Goal: Task Accomplishment & Management: Manage account settings

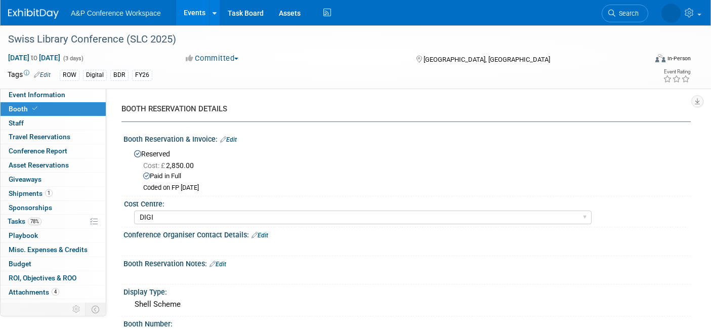
select select "DIGI"
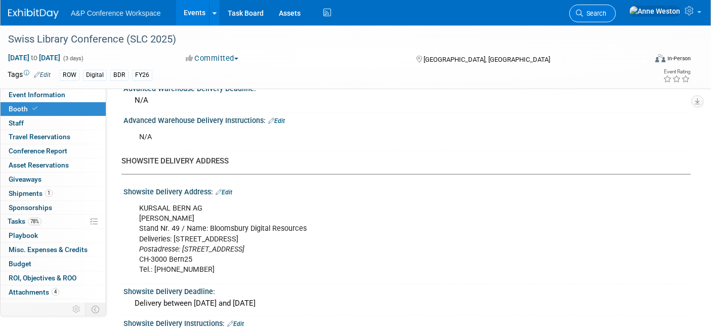
click at [606, 11] on span "Search" at bounding box center [594, 14] width 23 height 8
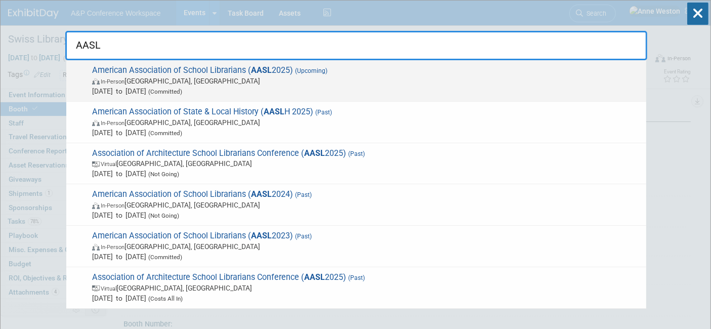
type input "AASL"
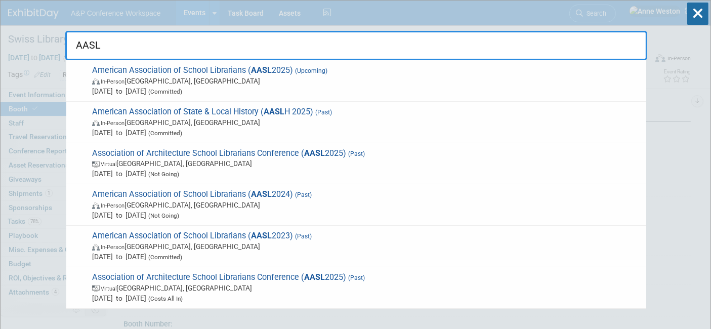
click at [105, 69] on span "American Association of School Librarians ( AASL 2025) (Upcoming) In-Person St.…" at bounding box center [365, 80] width 552 height 31
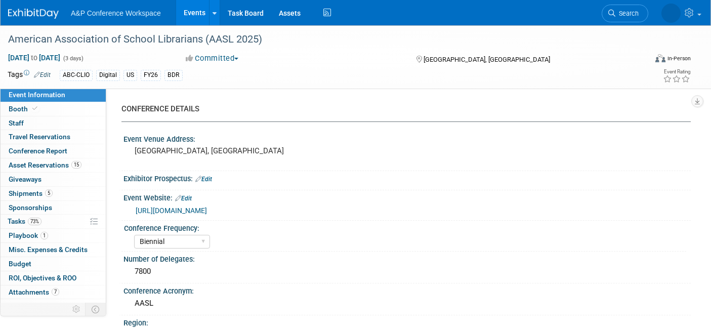
select select "Biennial"
select select "Level 1"
select select "In-Person Booth"
select select "Schools"
select select "Bloomsbury Digital Resources"
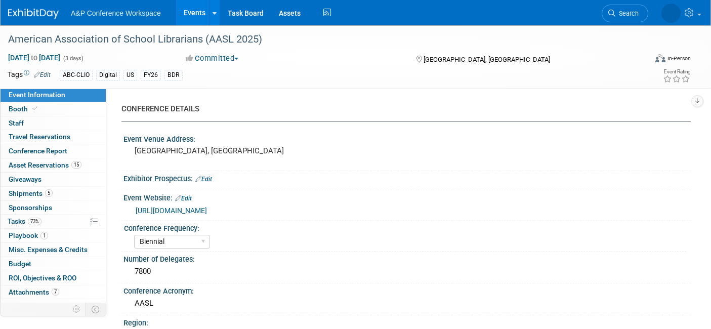
select select "[PERSON_NAME]"
select select "BDR Product Awareness and Trial Generation​"
click at [47, 194] on span "5" at bounding box center [49, 193] width 8 height 8
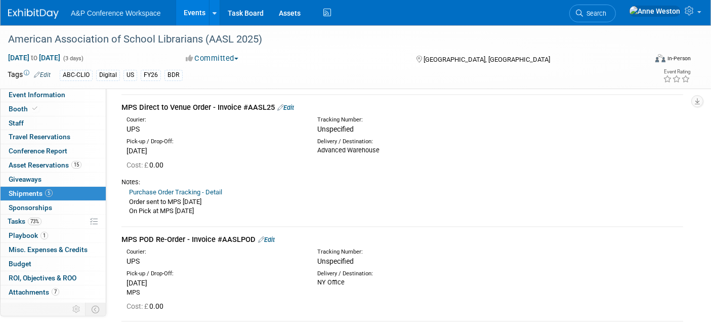
scroll to position [281, 0]
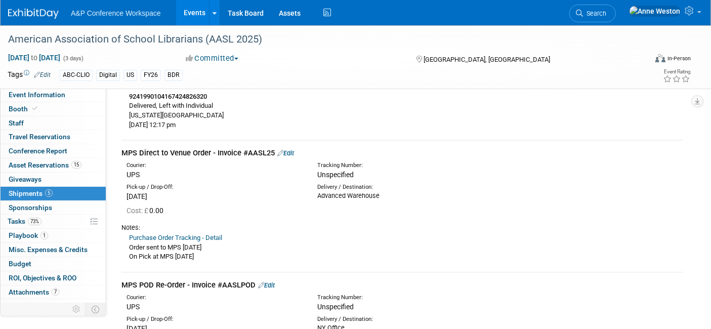
click at [291, 151] on link "Edit" at bounding box center [285, 153] width 17 height 8
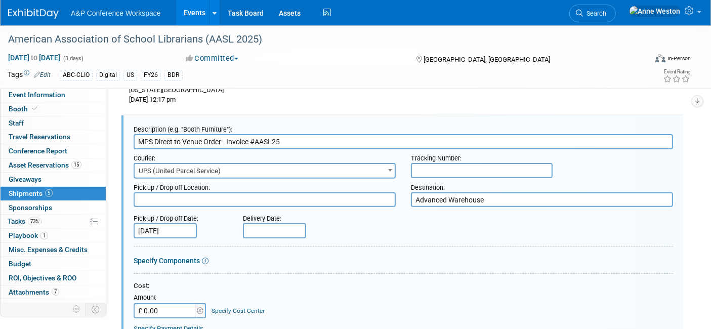
scroll to position [0, 0]
click at [432, 171] on input "text" at bounding box center [482, 170] width 142 height 15
paste input "1Z139A8R0344448319"
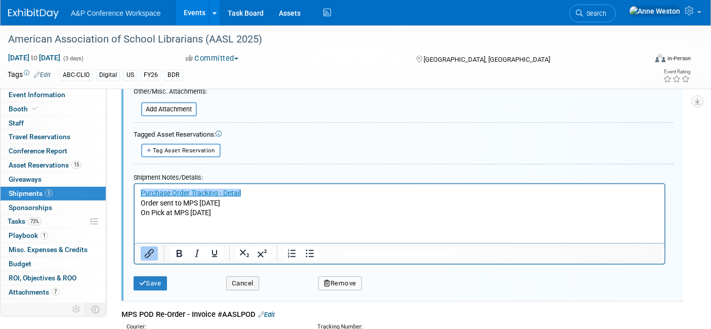
scroll to position [643, 0]
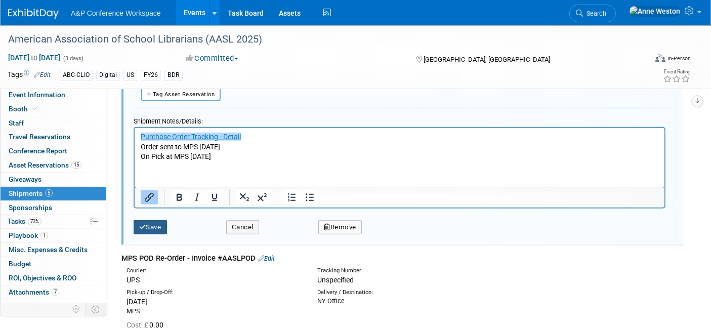
type input "1Z139A8R0344448319"
click at [145, 224] on icon "submit" at bounding box center [142, 227] width 7 height 7
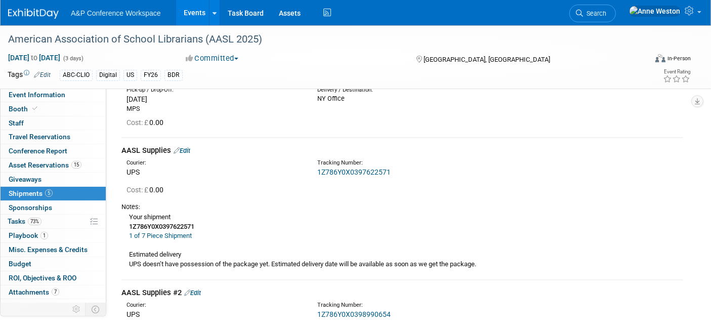
scroll to position [306, 0]
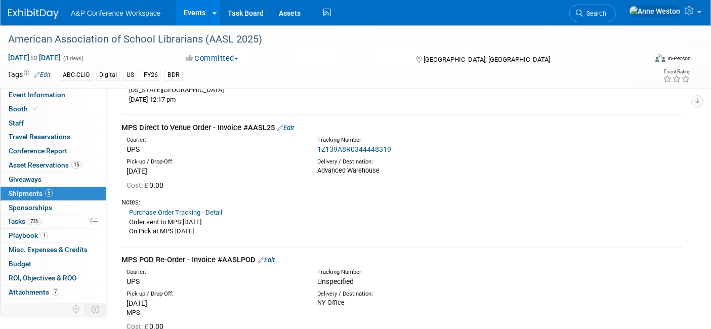
click at [353, 147] on link "1Z139A8R0344448319" at bounding box center [354, 149] width 74 height 8
click at [293, 123] on div "MPS Direct to Venue Order - Invoice #AASL25 Edit" at bounding box center [401, 127] width 561 height 11
click at [297, 125] on div "MPS Direct to Venue Order - Invoice #AASL25 Edit" at bounding box center [401, 127] width 561 height 11
click at [282, 127] on icon at bounding box center [280, 127] width 6 height 7
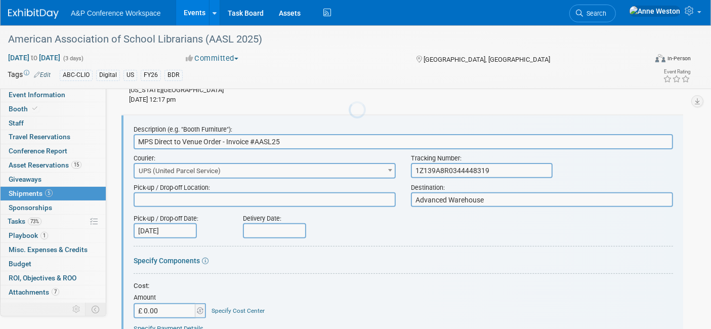
scroll to position [0, 0]
drag, startPoint x: 500, startPoint y: 169, endPoint x: 354, endPoint y: 184, distance: 146.4
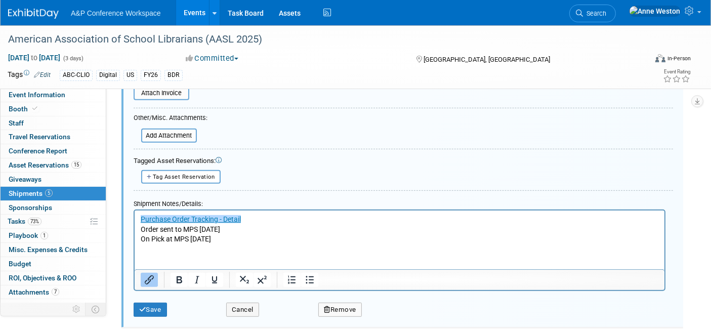
scroll to position [587, 0]
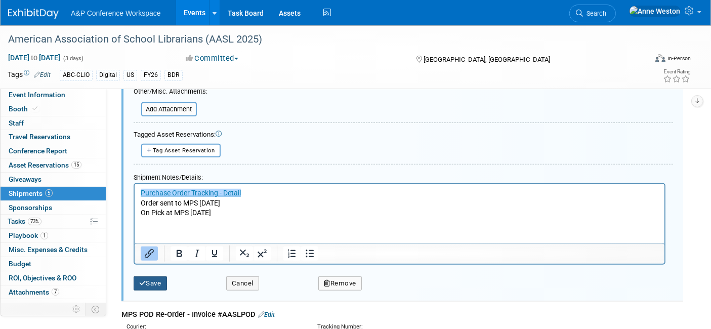
click at [142, 280] on icon "submit" at bounding box center [142, 283] width 7 height 7
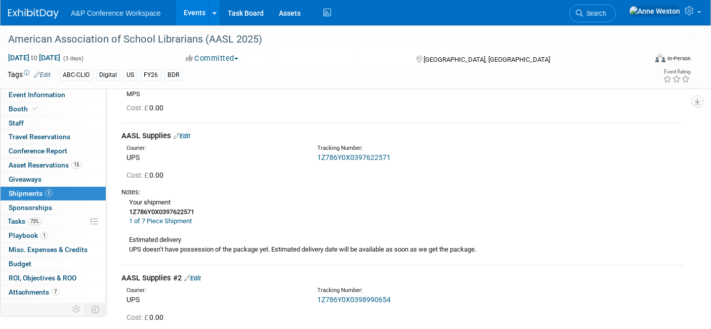
scroll to position [523, 0]
click at [351, 155] on link "1Z786Y0X0397622571" at bounding box center [353, 159] width 73 height 8
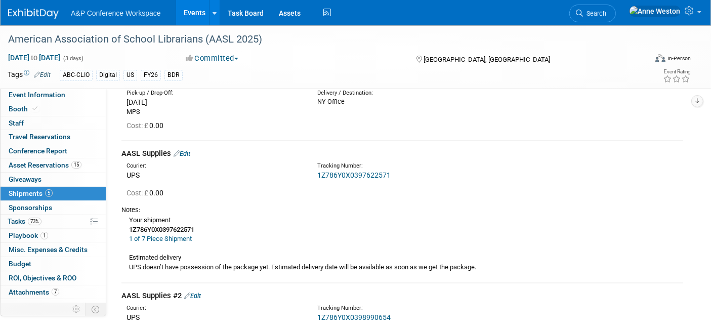
scroll to position [467, 0]
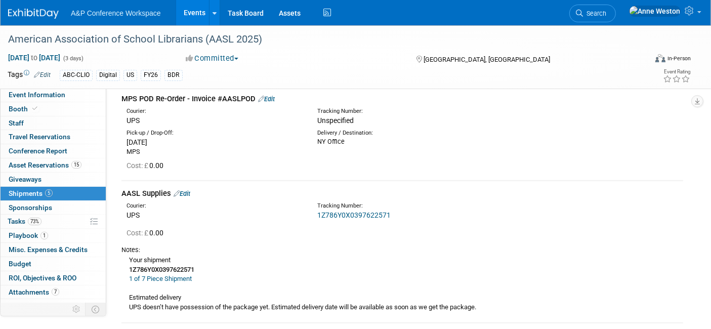
click at [188, 190] on link "Edit" at bounding box center [182, 194] width 17 height 8
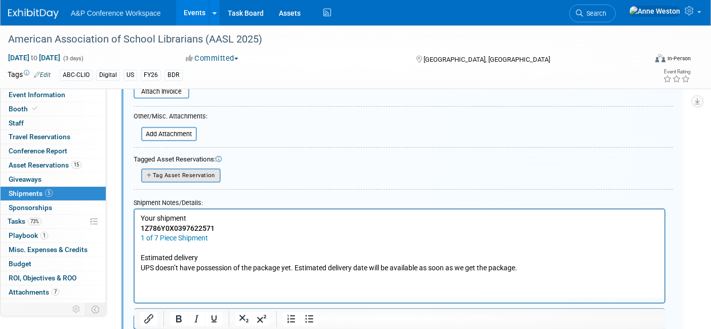
scroll to position [813, 0]
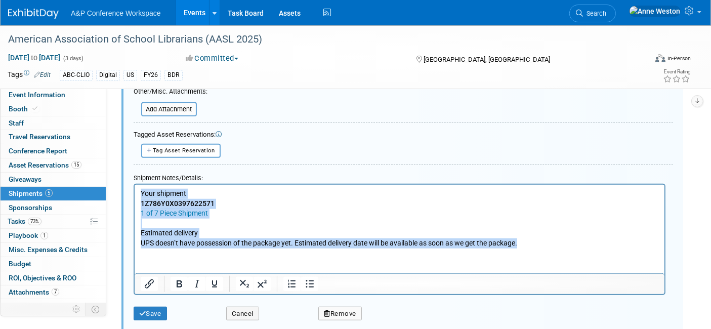
drag, startPoint x: 534, startPoint y: 241, endPoint x: 223, endPoint y: 362, distance: 334.2
click at [134, 184] on html "Your shipment 1Z786Y0X0397622571 1 of 7 Piece Shipment Estimated delivery UPS d…" at bounding box center [399, 216] width 530 height 64
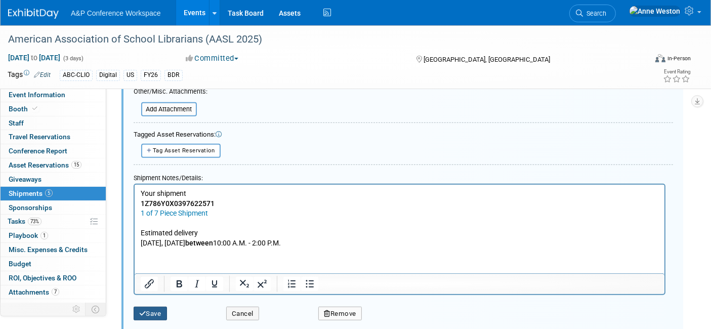
click at [148, 307] on button "Save" at bounding box center [150, 314] width 33 height 14
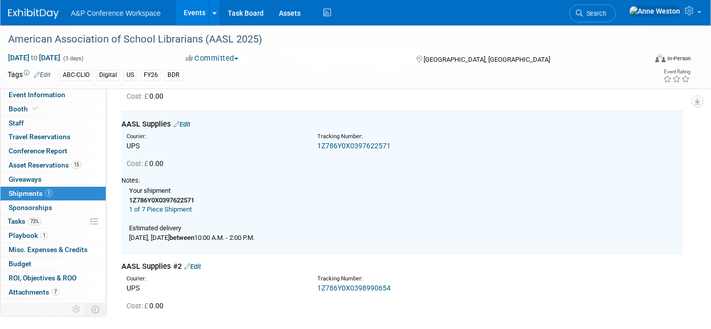
scroll to position [532, 0]
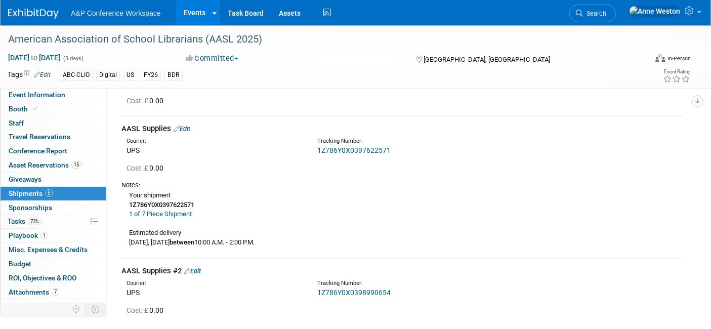
click at [348, 290] on link "1Z786Y0X0398990654" at bounding box center [353, 292] width 73 height 8
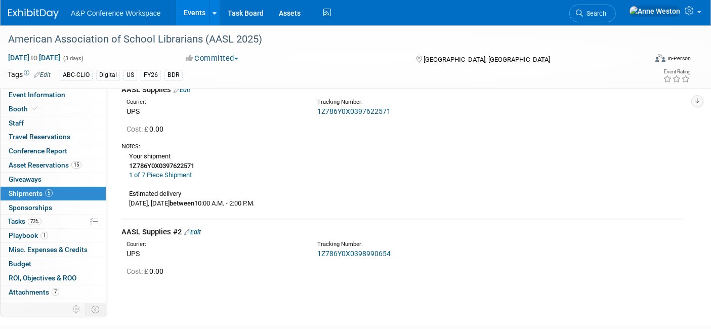
scroll to position [636, 0]
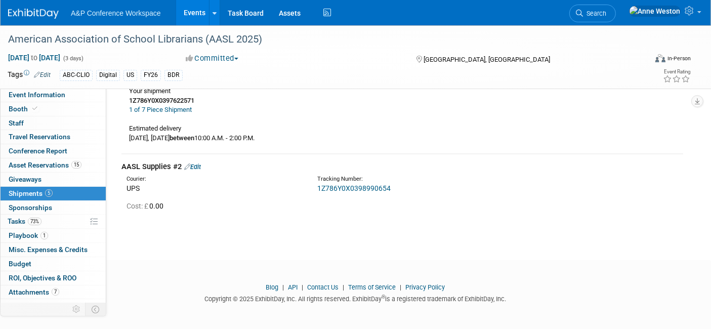
click at [193, 165] on link "Edit" at bounding box center [192, 167] width 17 height 8
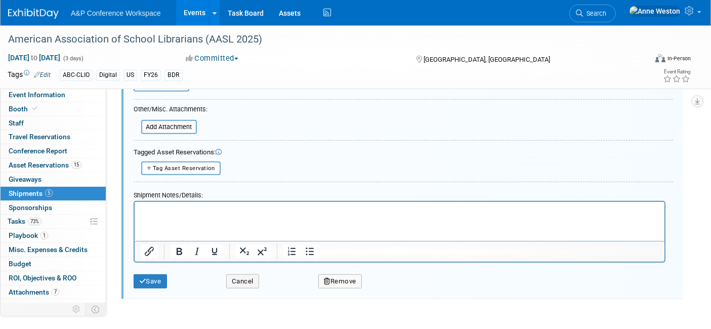
scroll to position [955, 0]
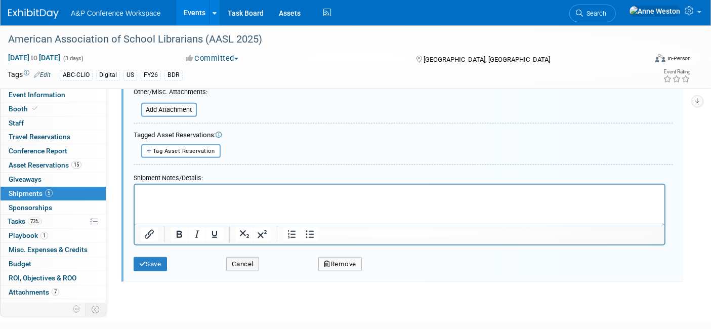
click at [144, 193] on p "Rich Text Area. Press ALT-0 for help." at bounding box center [399, 194] width 518 height 10
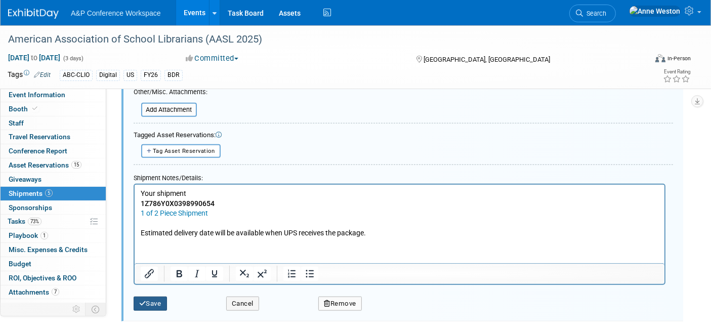
click at [150, 300] on button "Save" at bounding box center [150, 303] width 33 height 14
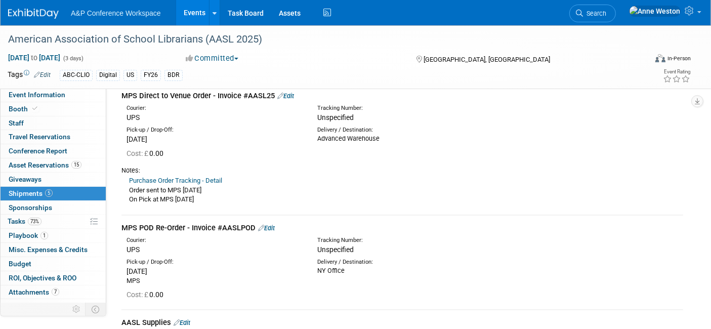
scroll to position [336, 0]
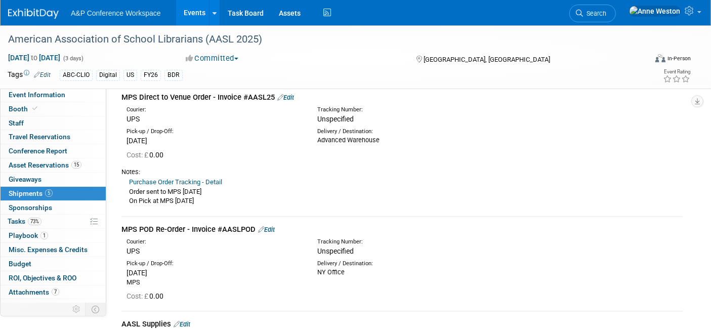
click at [290, 98] on link "Edit" at bounding box center [285, 98] width 17 height 8
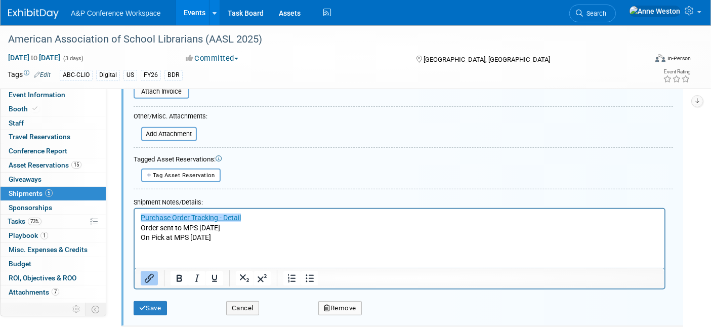
scroll to position [618, 0]
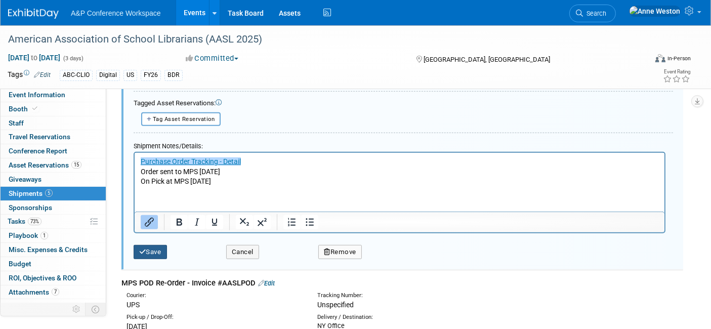
click at [159, 245] on button "Save" at bounding box center [150, 252] width 33 height 14
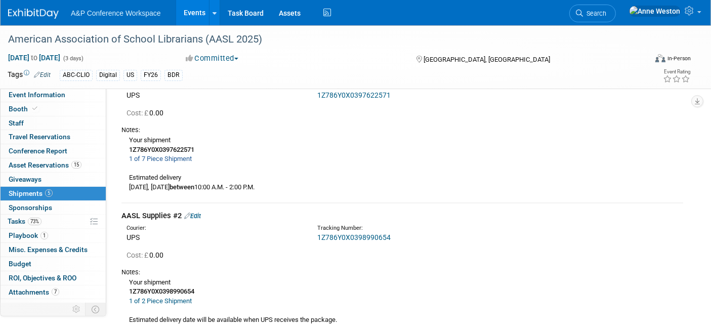
scroll to position [418, 0]
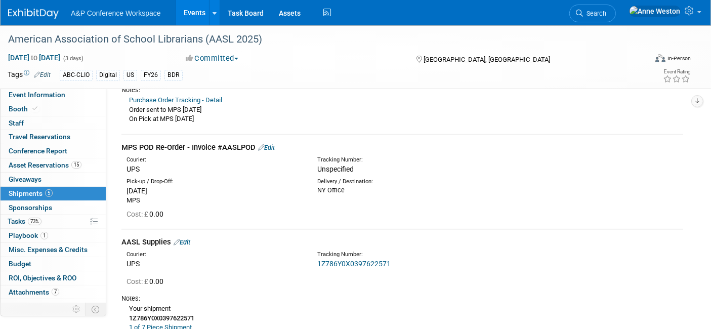
click at [268, 145] on link "Edit" at bounding box center [266, 148] width 17 height 8
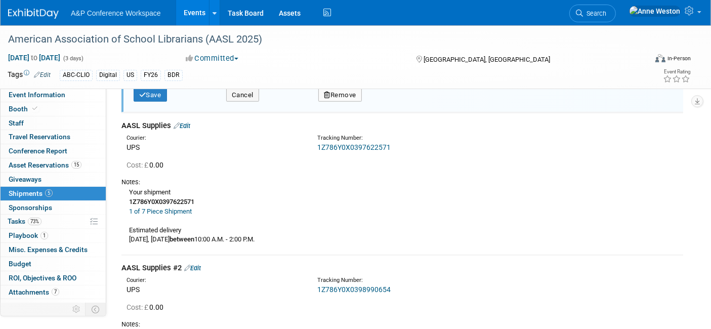
scroll to position [774, 0]
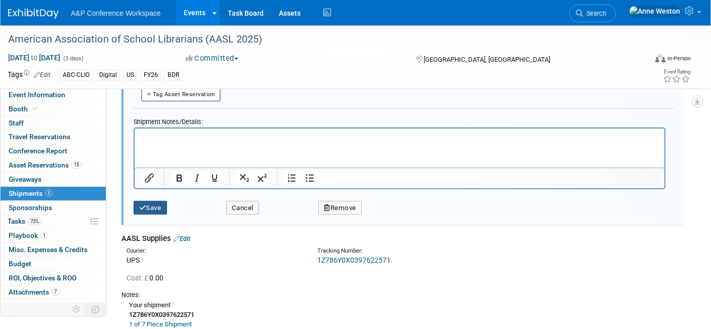
click at [152, 201] on button "Save" at bounding box center [150, 208] width 33 height 14
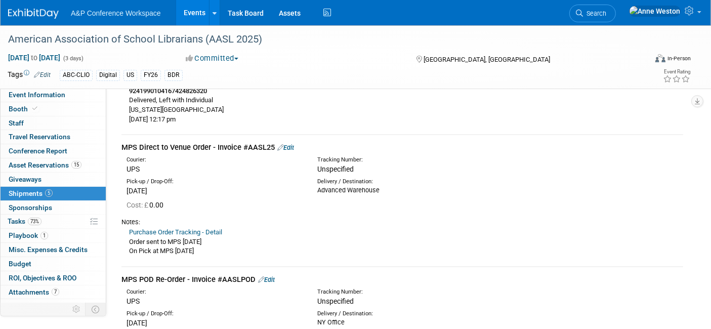
scroll to position [269, 0]
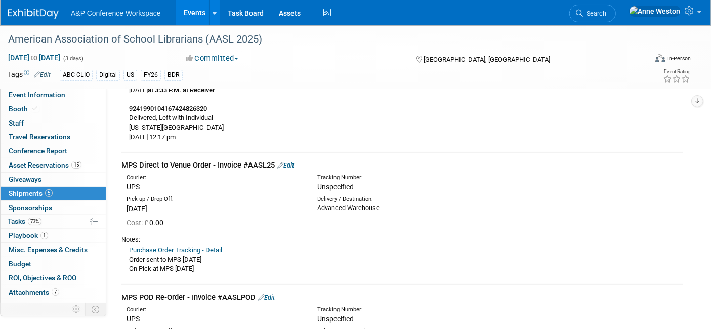
click at [172, 249] on link "Purchase Order Tracking - Detail" at bounding box center [175, 250] width 93 height 8
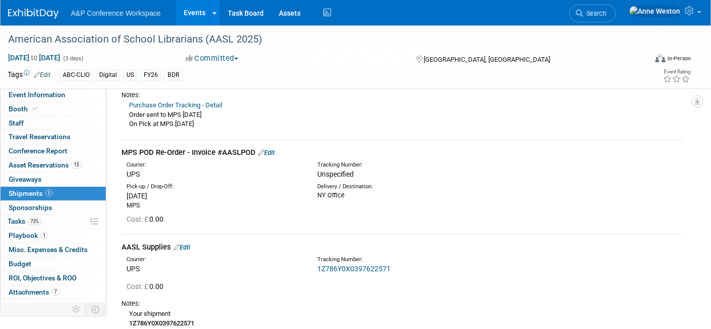
scroll to position [438, 0]
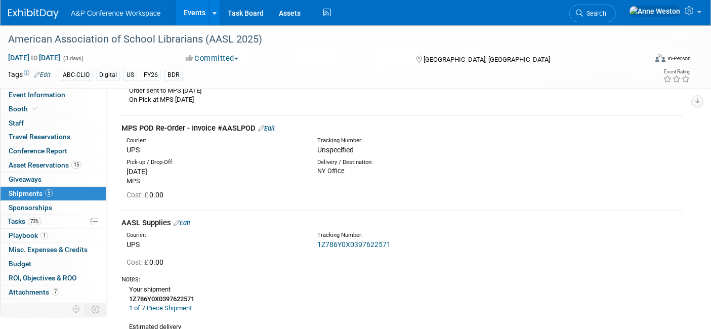
click at [266, 126] on link "Edit" at bounding box center [266, 128] width 17 height 8
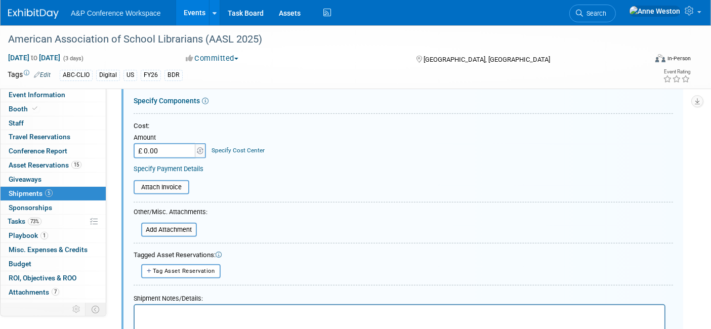
scroll to position [662, 0]
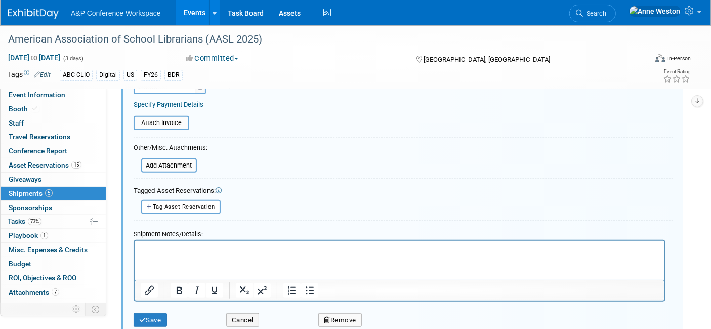
click at [169, 245] on p "Rich Text Area. Press ALT-0 for help." at bounding box center [399, 249] width 518 height 10
click at [148, 313] on button "Save" at bounding box center [150, 320] width 33 height 14
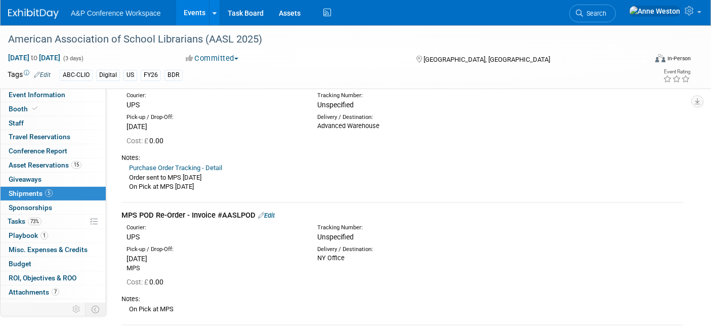
scroll to position [325, 0]
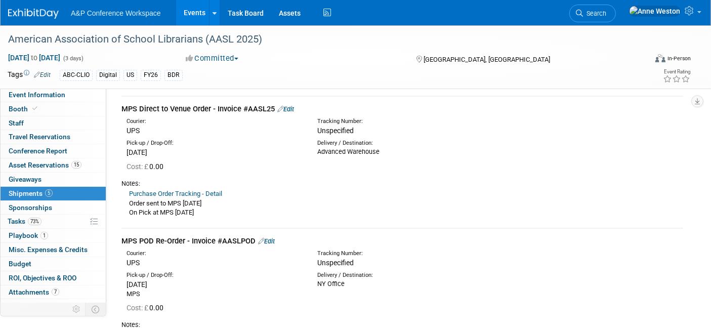
click at [291, 107] on link "Edit" at bounding box center [285, 109] width 17 height 8
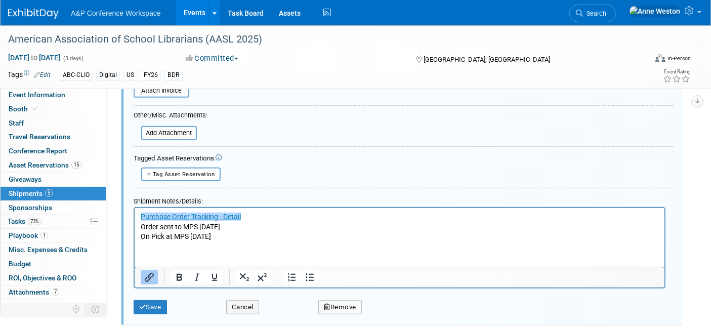
scroll to position [587, 0]
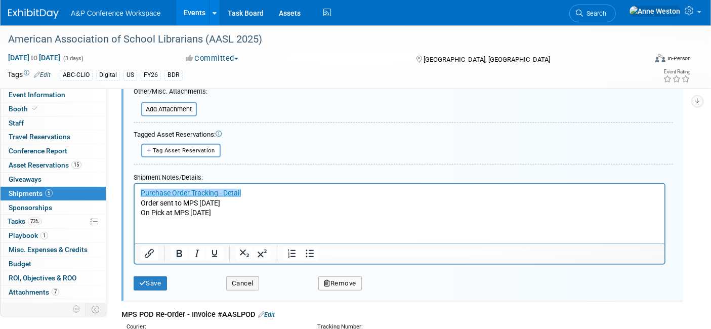
click at [248, 214] on p "﻿Purchase Order Tracking - Detail Order sent to MPS 11-09-2025 On Pick at MPS 1…" at bounding box center [399, 203] width 518 height 30
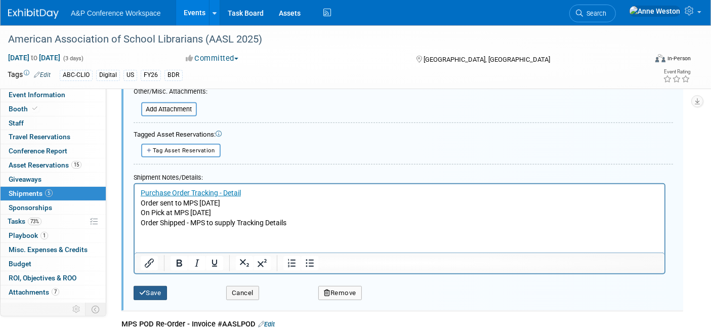
click at [153, 286] on button "Save" at bounding box center [150, 293] width 33 height 14
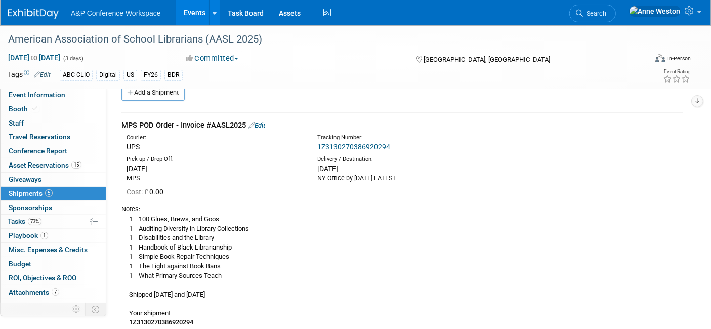
scroll to position [0, 0]
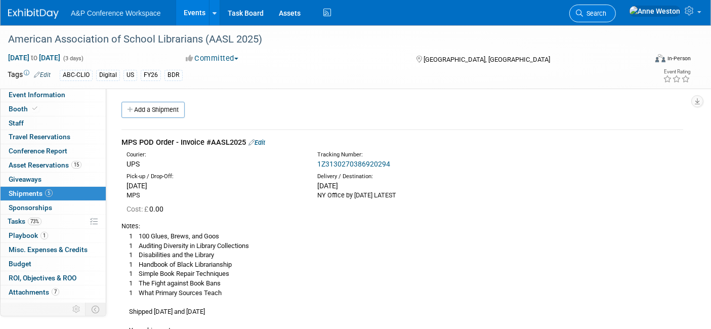
click at [606, 10] on span "Search" at bounding box center [594, 14] width 23 height 8
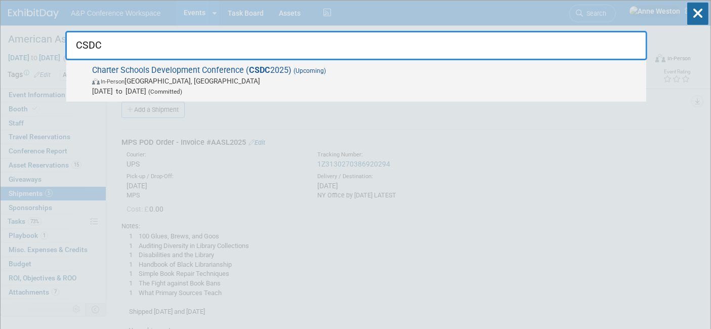
type input "CSDC"
click at [114, 75] on span "Charter Schools Development Conference ( CSDC 2025) (Upcoming) In-Person Palm S…" at bounding box center [365, 80] width 552 height 31
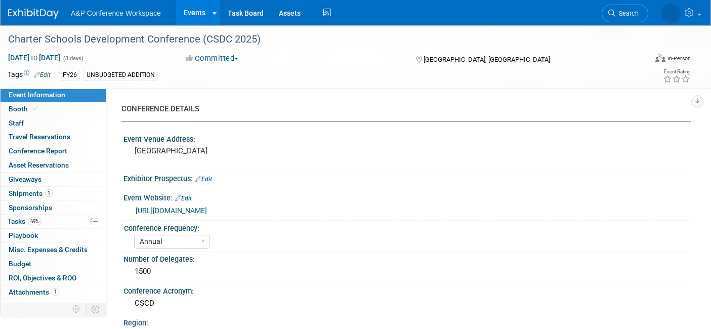
select select "Annual"
select select "Level 2"
select select "In-Person Booth"
select select "Schools"
select select "Bloomsbury Digital Resources"
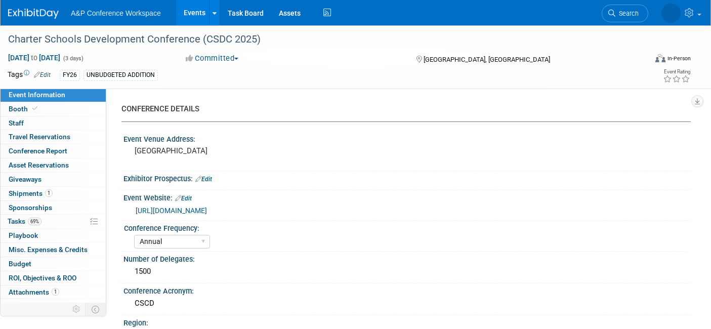
select select "[PERSON_NAME]"
select select "BDR Product Awareness and Trial Generation​"
click at [57, 198] on link "1 Shipments 1" at bounding box center [53, 194] width 105 height 14
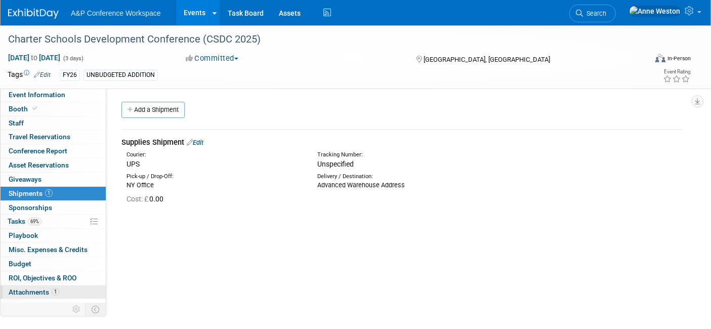
click at [40, 288] on span "Attachments 1" at bounding box center [34, 292] width 51 height 8
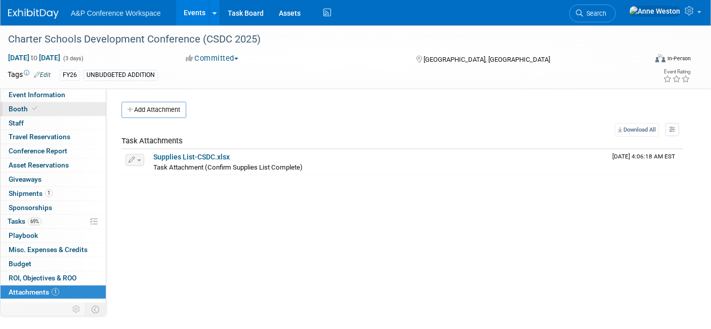
click at [39, 104] on link "Booth" at bounding box center [53, 109] width 105 height 14
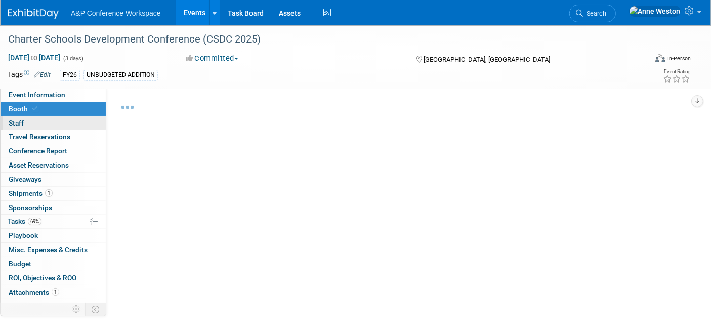
select select "CLDC - Digital/BDR"
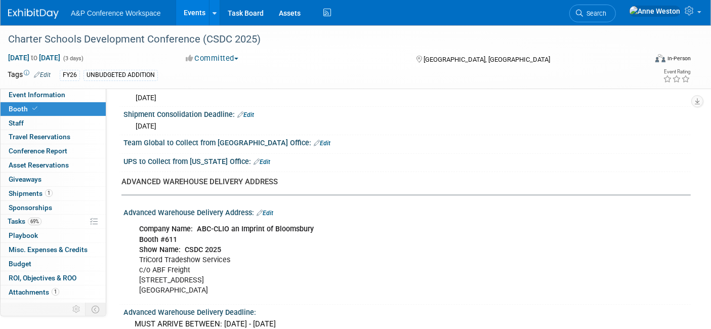
scroll to position [955, 0]
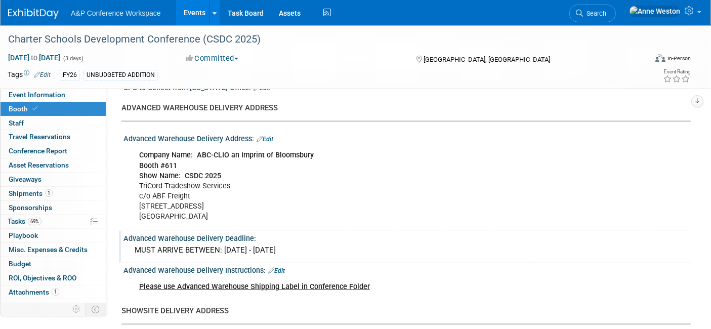
click at [279, 233] on div "Advanced Warehouse Delivery Deadline:" at bounding box center [406, 237] width 567 height 13
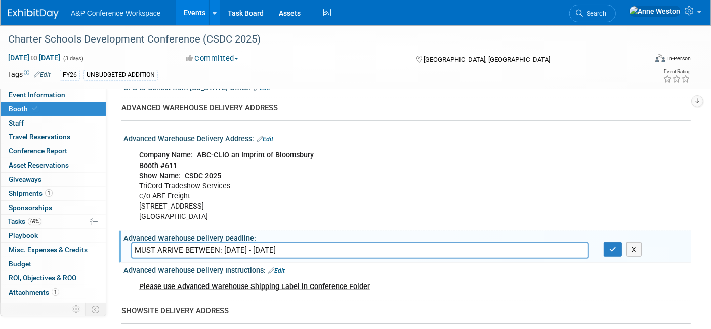
click at [437, 207] on div "Company Name: ABC-CLIO an Imprint of Bloomsbury Booth #611 Show Name: CSDC 2025…" at bounding box center [356, 185] width 449 height 81
click at [610, 246] on icon "button" at bounding box center [612, 249] width 7 height 7
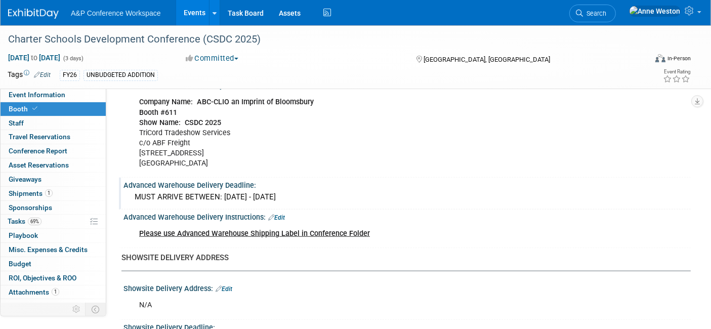
scroll to position [1002, 0]
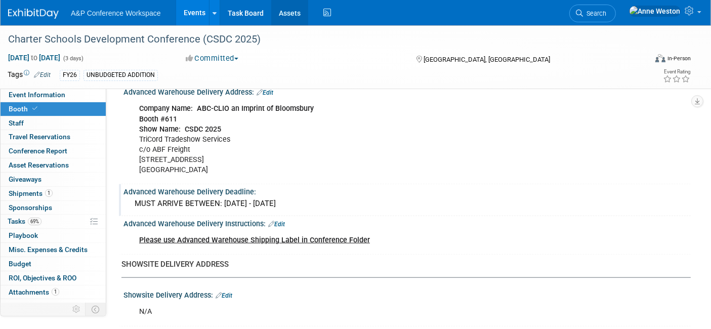
click at [289, 12] on link "Assets" at bounding box center [289, 12] width 37 height 25
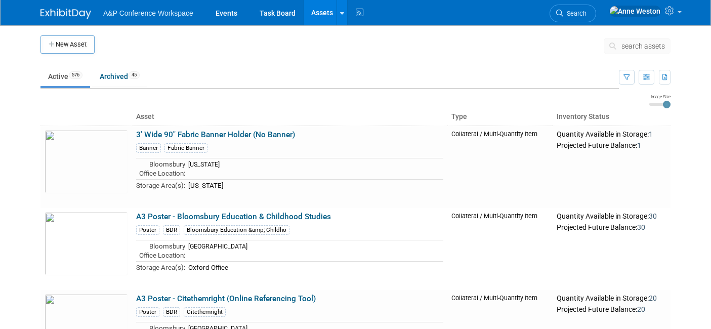
click at [633, 48] on span "search assets" at bounding box center [643, 46] width 44 height 8
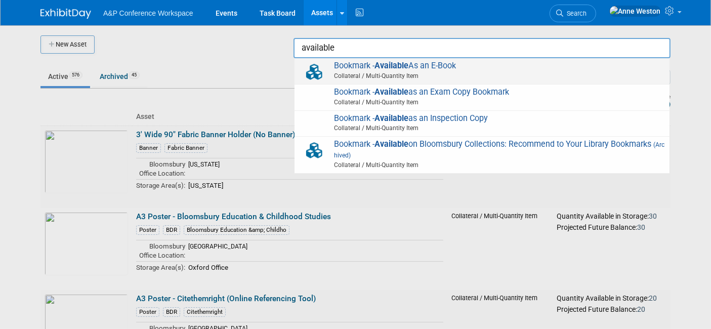
click at [362, 64] on span "Bookmark - Available As an E-Book Collateral / Multi-Quantity Item" at bounding box center [481, 71] width 365 height 21
type input "Bookmark - Available As an E-Book"
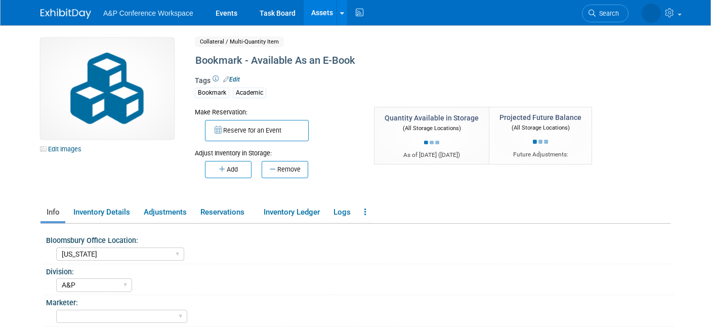
select select "[US_STATE]"
select select "A&P"
